Goal: Check status: Check status

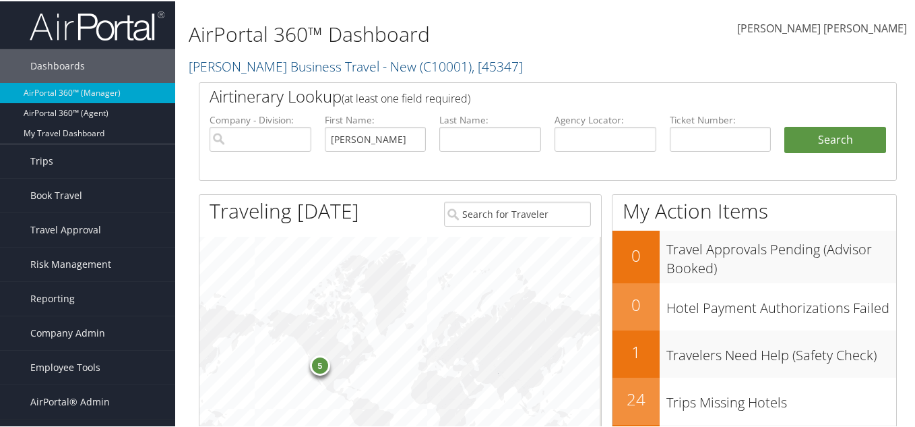
type input "[PERSON_NAME]"
click at [506, 142] on input "text" at bounding box center [490, 137] width 102 height 25
paste input "[PERSON_NAME]"
type input "[PERSON_NAME]"
click at [390, 141] on input "David Marshall" at bounding box center [376, 137] width 102 height 25
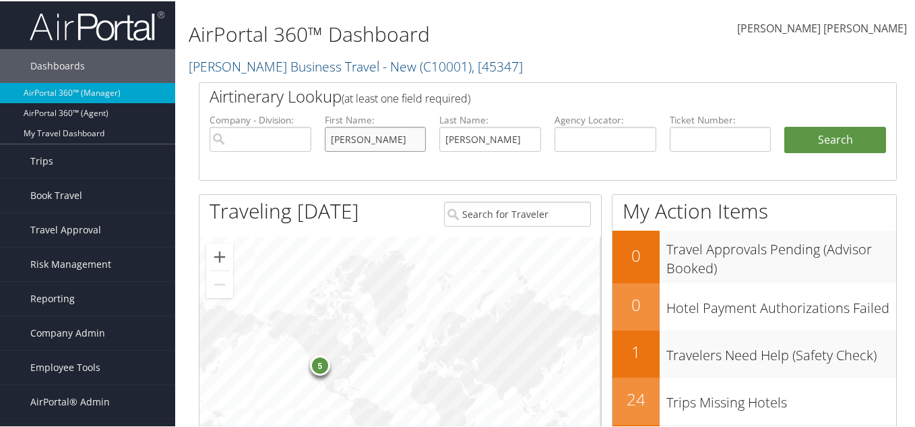
click at [390, 141] on input "David Marshall" at bounding box center [376, 137] width 102 height 25
type input "[PERSON_NAME]"
click at [799, 144] on button "Search" at bounding box center [836, 138] width 102 height 27
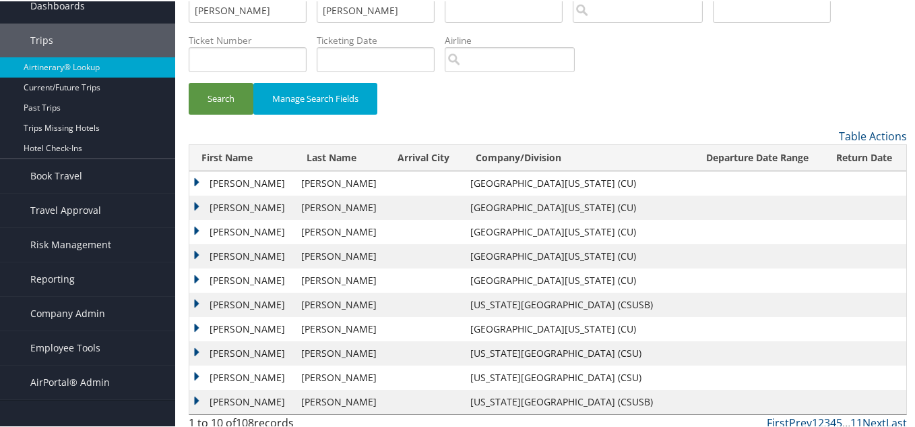
scroll to position [69, 0]
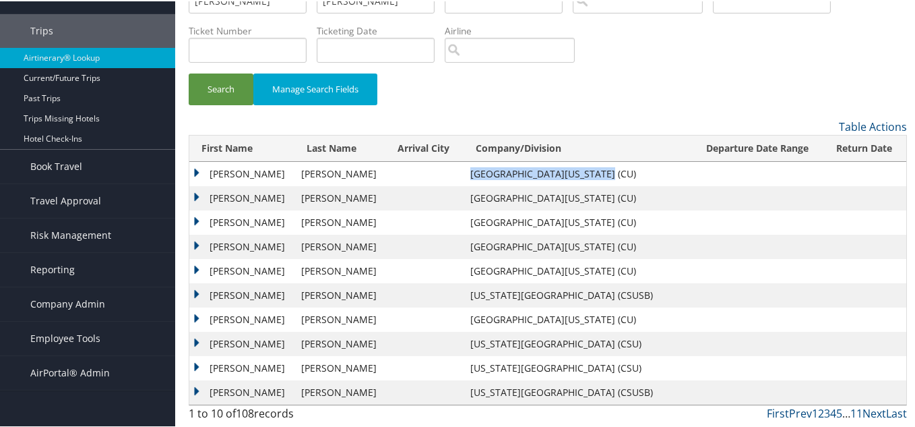
drag, startPoint x: 432, startPoint y: 170, endPoint x: 561, endPoint y: 178, distance: 129.0
click at [561, 178] on td "[GEOGRAPHIC_DATA][US_STATE] (CU)" at bounding box center [579, 172] width 231 height 24
drag, startPoint x: 439, startPoint y: 198, endPoint x: 530, endPoint y: 204, distance: 91.2
click at [534, 199] on td "[GEOGRAPHIC_DATA][US_STATE] (CU)" at bounding box center [579, 197] width 231 height 24
copy td "[GEOGRAPHIC_DATA][US_STATE]"
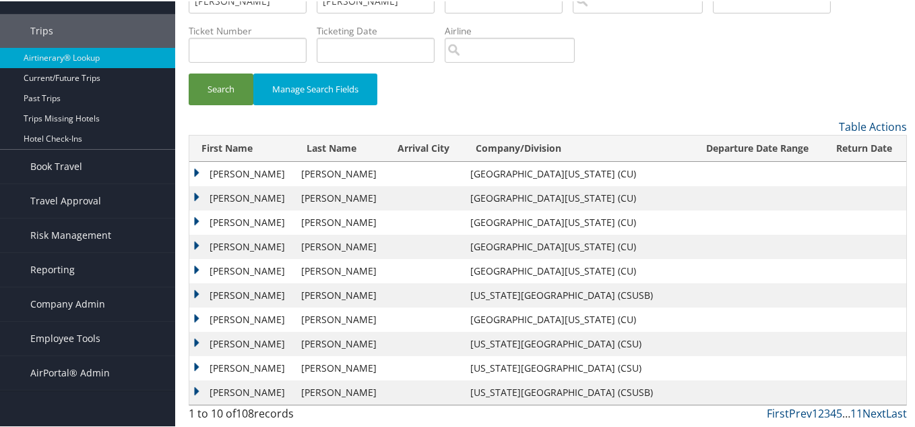
click at [592, 246] on td "[GEOGRAPHIC_DATA][US_STATE] (CU)" at bounding box center [579, 245] width 231 height 24
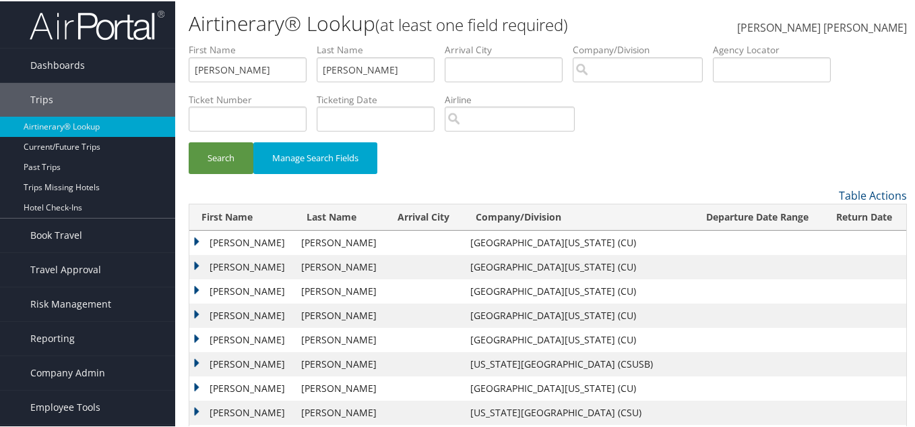
scroll to position [0, 0]
drag, startPoint x: 359, startPoint y: 68, endPoint x: 309, endPoint y: 67, distance: 49.9
click at [311, 42] on ul "First Name [PERSON_NAME] Name [PERSON_NAME] Departure City Arrival City Company…" at bounding box center [548, 42] width 718 height 0
click at [129, 70] on div "Dashboards AirPortal 360™ (Manager) AirPortal 360™ (Agent) My Travel Dashboard …" at bounding box center [460, 248] width 921 height 496
